Goal: Information Seeking & Learning: Learn about a topic

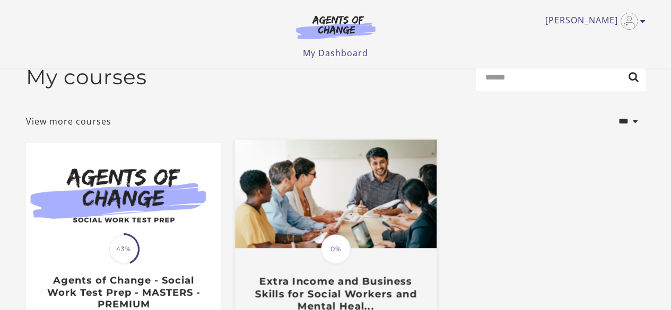
scroll to position [106, 0]
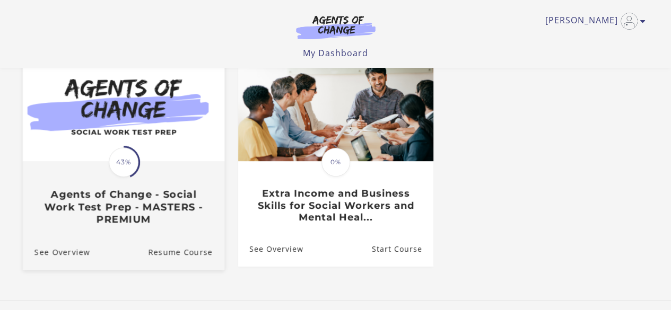
click at [168, 148] on img at bounding box center [123, 107] width 202 height 109
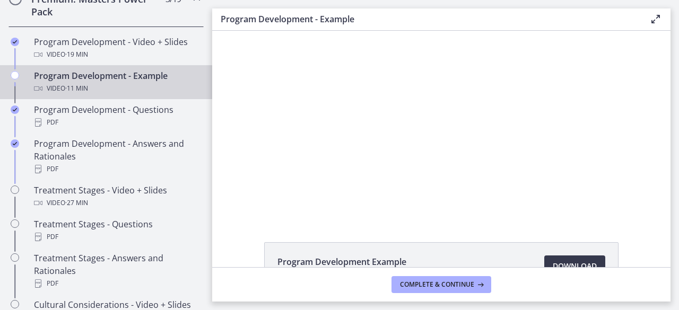
scroll to position [53, 0]
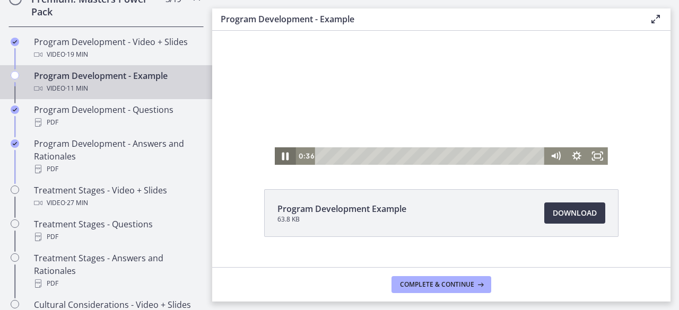
click at [282, 155] on icon "Pause" at bounding box center [285, 156] width 7 height 8
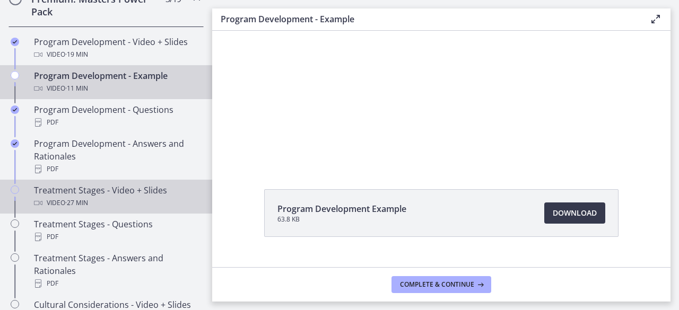
click at [107, 202] on div "Treatment Stages - Video + Slides Video · 27 min" at bounding box center [116, 196] width 165 height 25
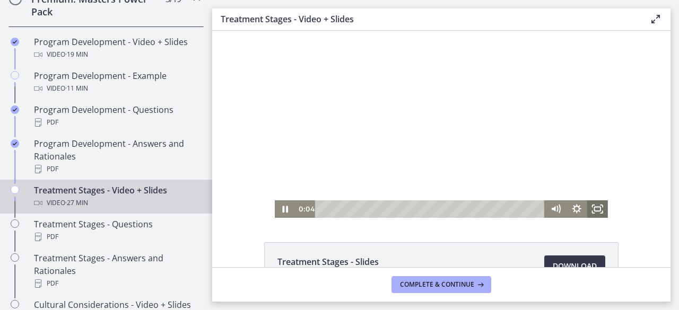
click at [591, 210] on icon "Fullscreen" at bounding box center [597, 209] width 21 height 18
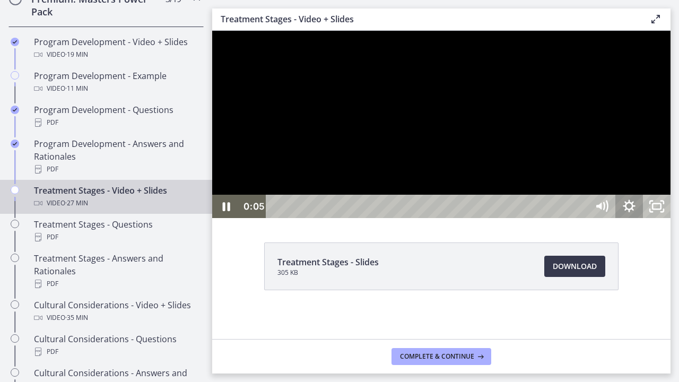
click at [643, 218] on icon "Show settings menu" at bounding box center [629, 206] width 28 height 23
click at [645, 221] on icon "Hide settings menu" at bounding box center [629, 207] width 33 height 28
click at [581, 218] on div "26:59" at bounding box center [428, 206] width 305 height 23
click at [670, 218] on icon "Unfullscreen" at bounding box center [657, 206] width 28 height 23
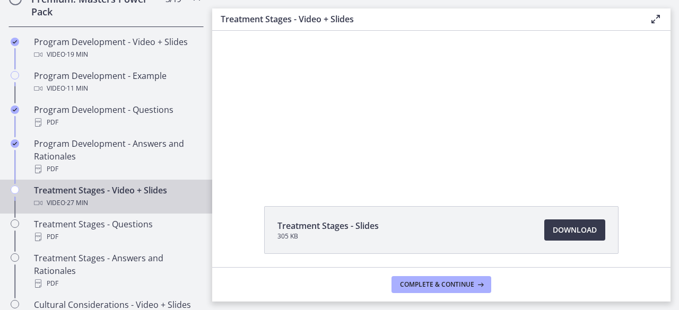
scroll to position [53, 0]
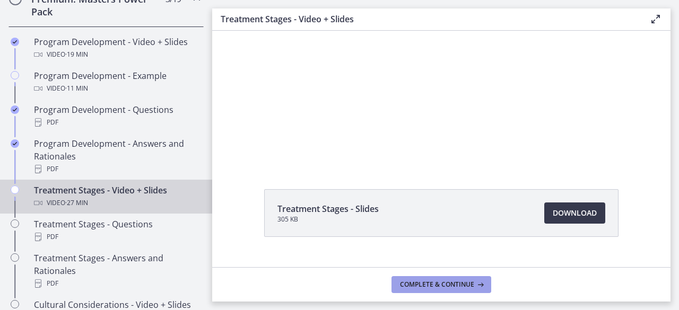
click at [453, 282] on span "Complete & continue" at bounding box center [437, 285] width 74 height 8
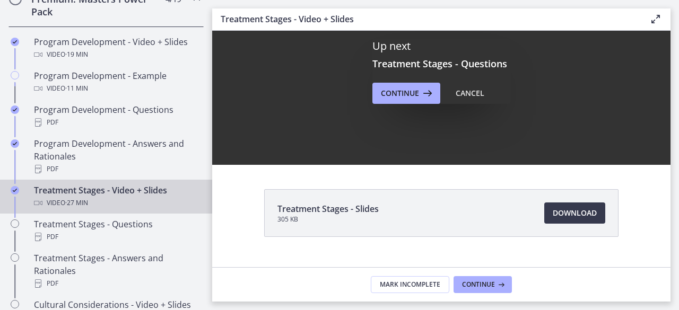
scroll to position [0, 0]
